Goal: Task Accomplishment & Management: Manage account settings

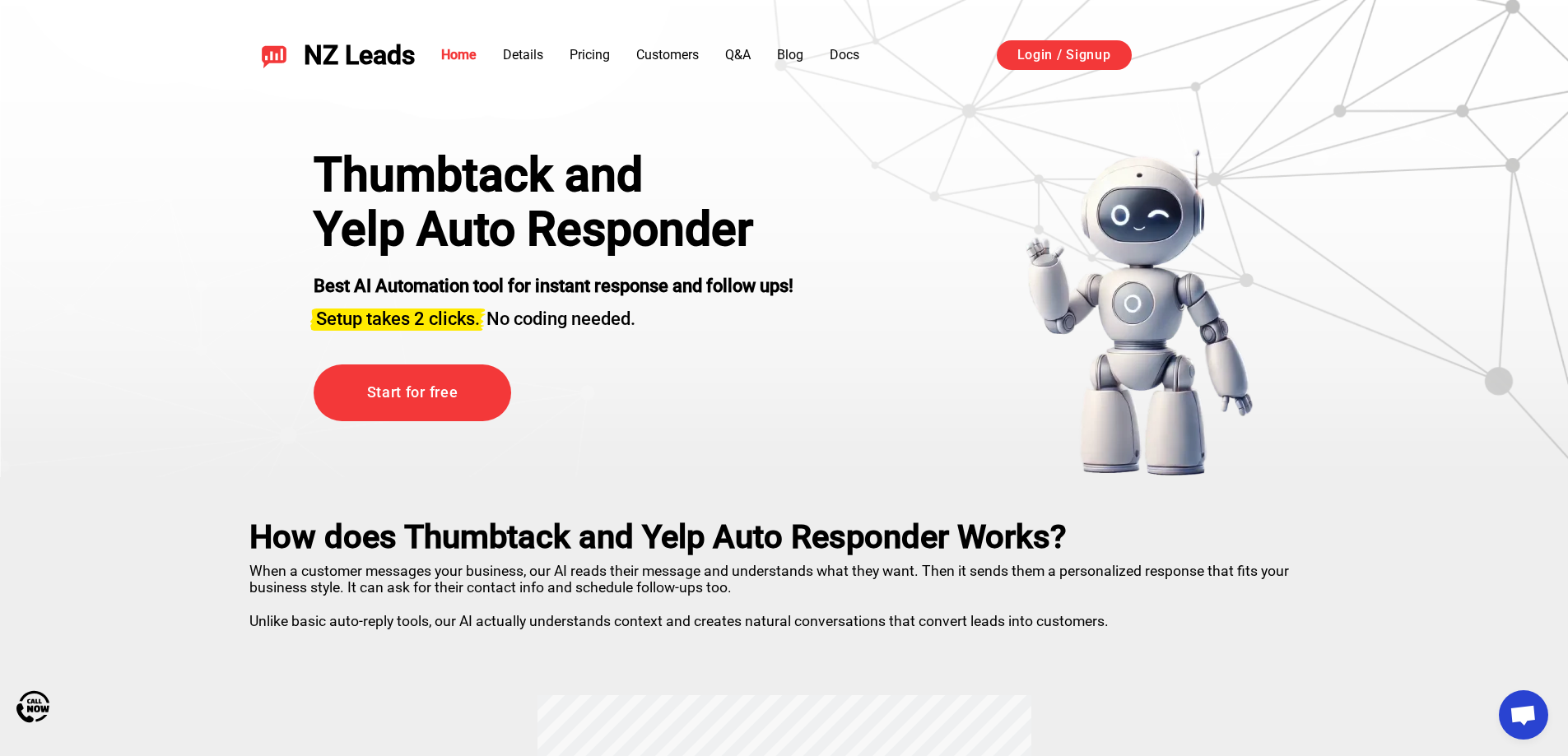
click at [1052, 67] on link "Login / Signup" at bounding box center [1063, 55] width 135 height 30
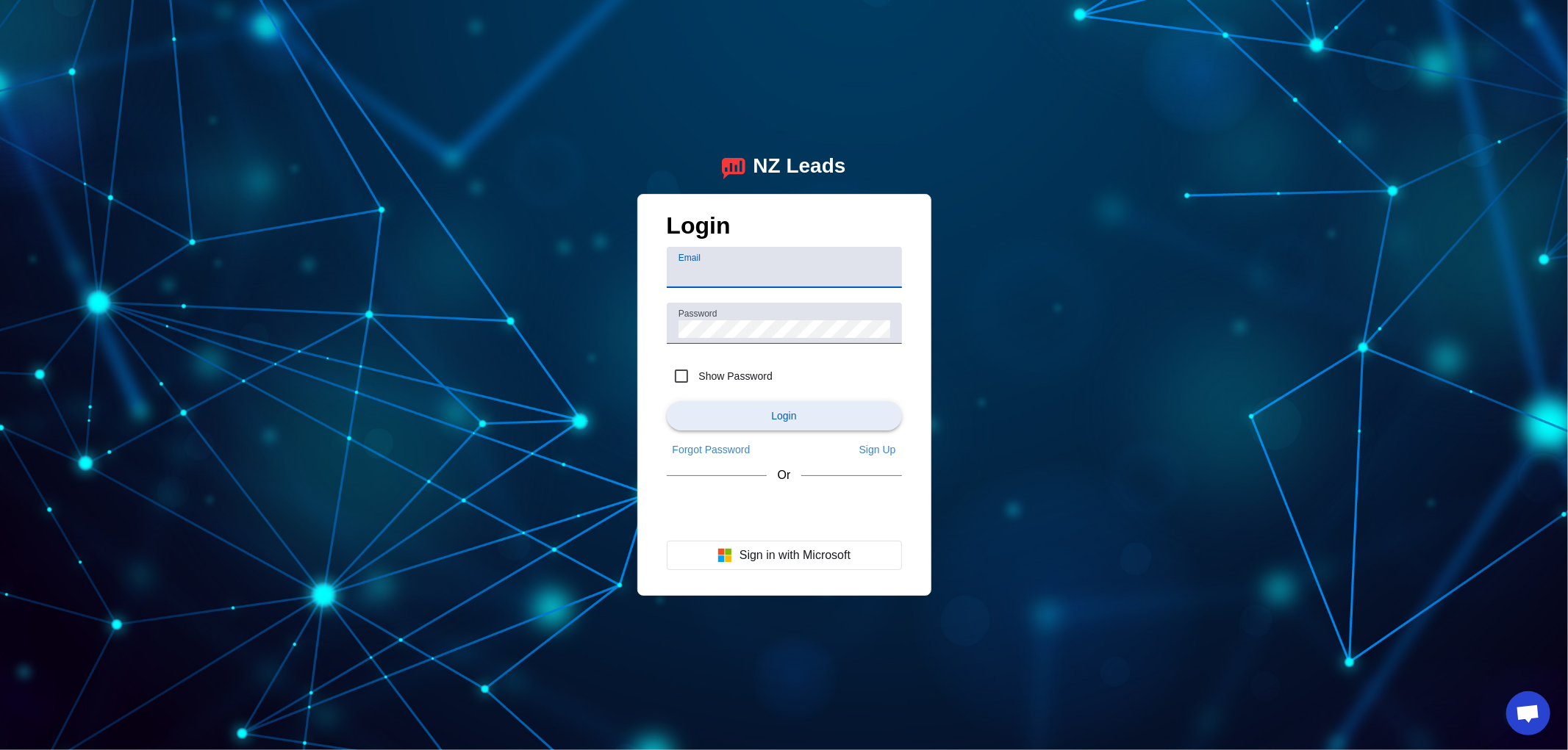
type input "demo@user.com"
click at [765, 415] on span "submit" at bounding box center [785, 416] width 235 height 35
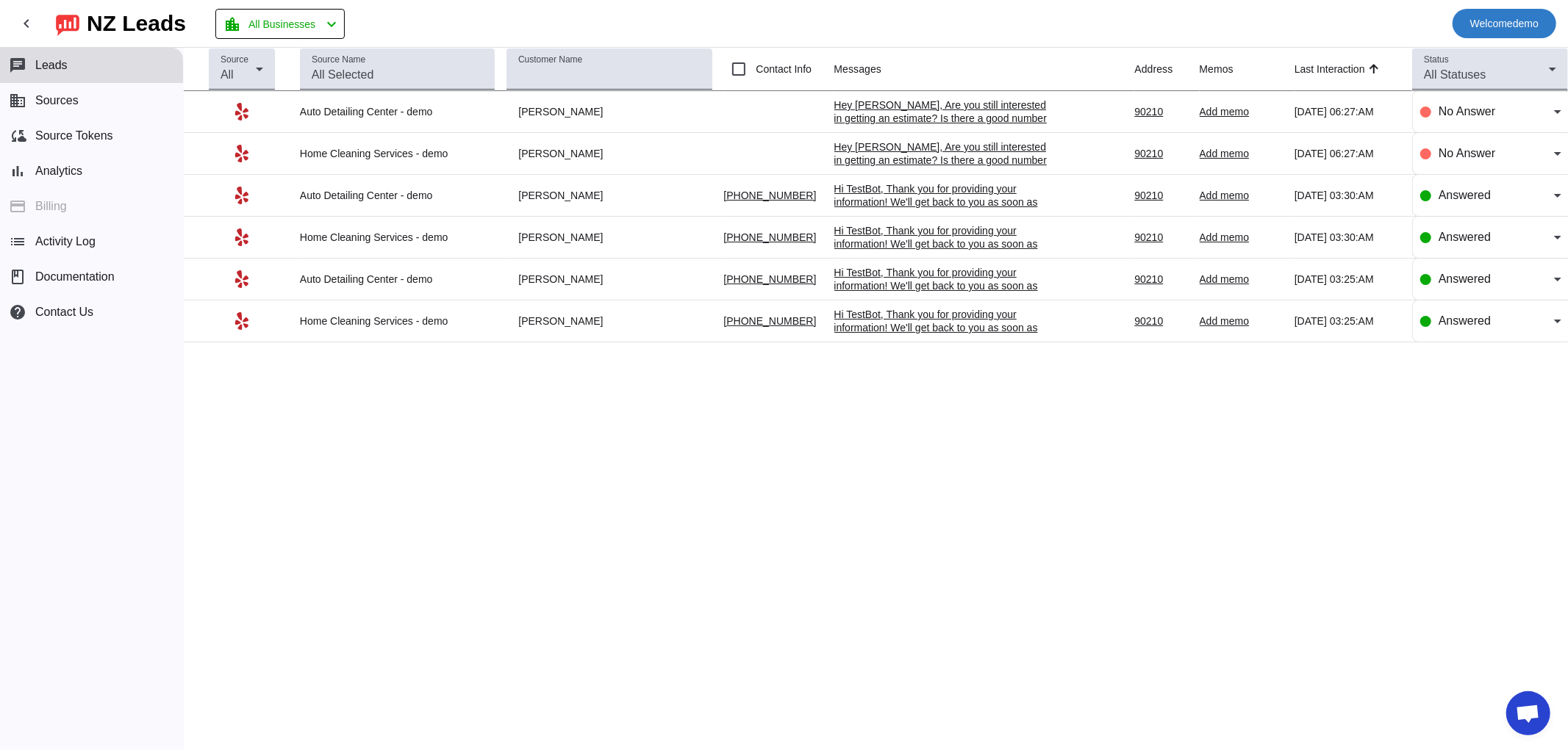
click at [1488, 23] on span "Welcome" at bounding box center [1491, 23] width 42 height 12
click at [1527, 61] on span "Logout" at bounding box center [1515, 61] width 65 height 15
